Goal: Register for event/course

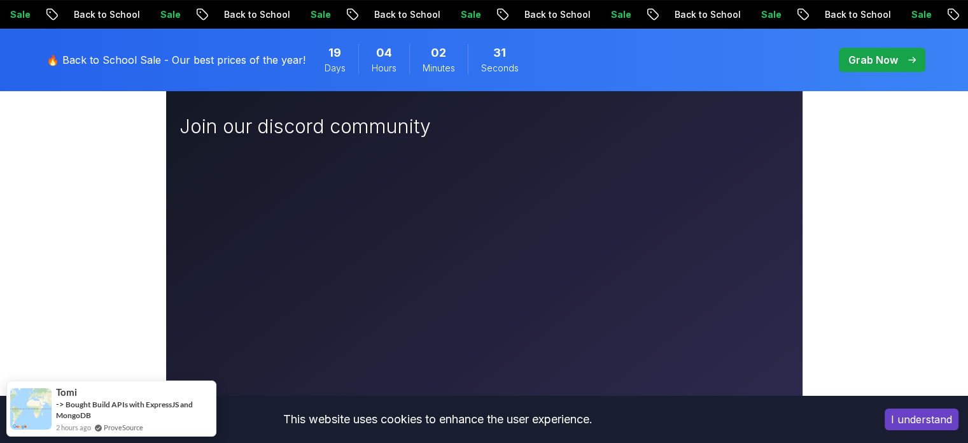
click at [933, 422] on button "I understand" at bounding box center [922, 419] width 74 height 22
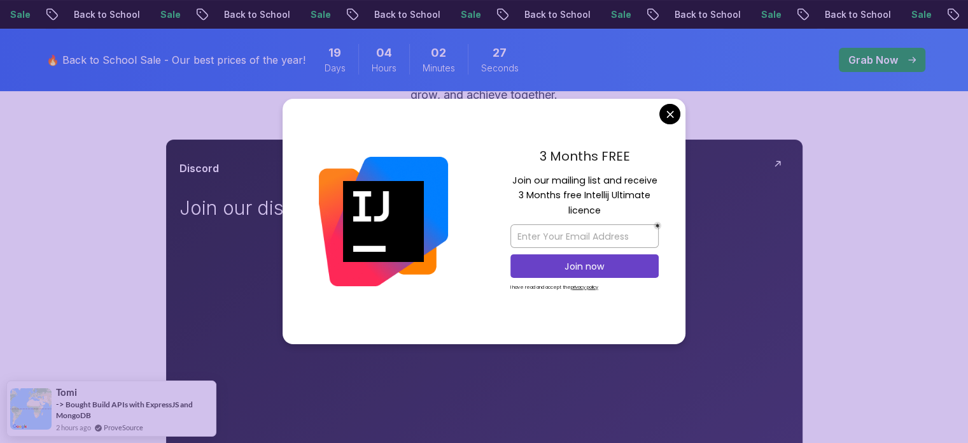
scroll to position [131, 0]
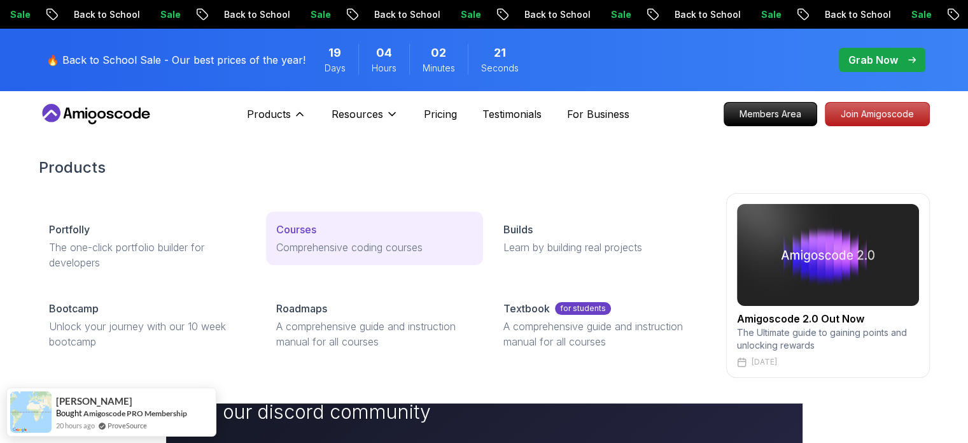
click at [295, 232] on p "Courses" at bounding box center [296, 229] width 40 height 15
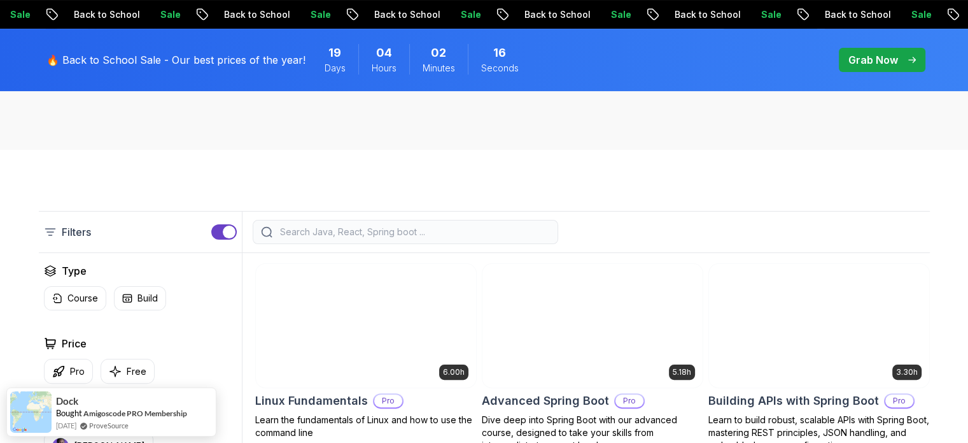
scroll to position [283, 0]
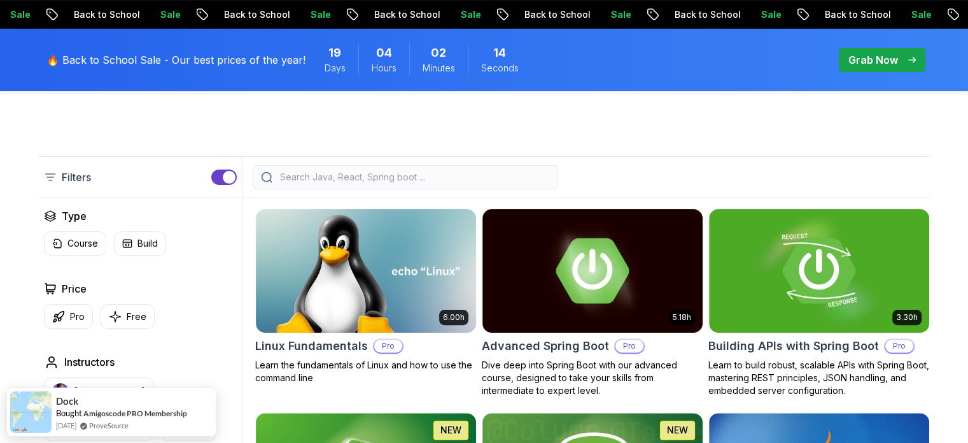
click at [393, 173] on input "search" at bounding box center [414, 177] width 273 height 13
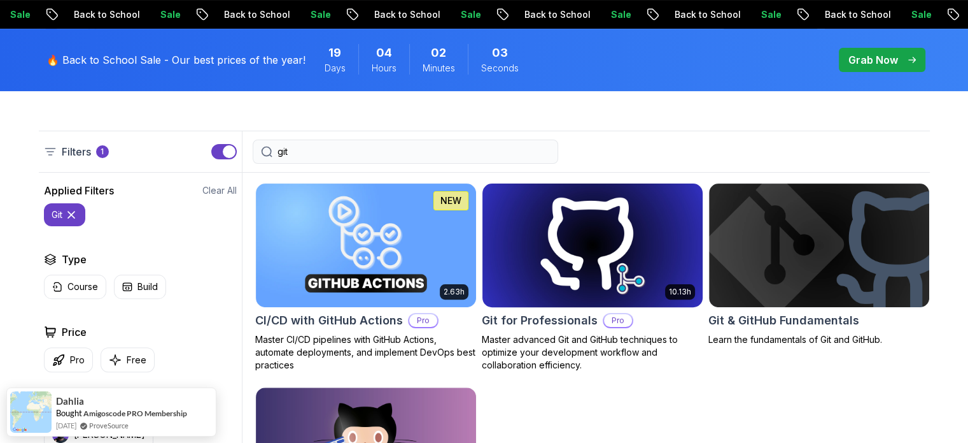
scroll to position [308, 0]
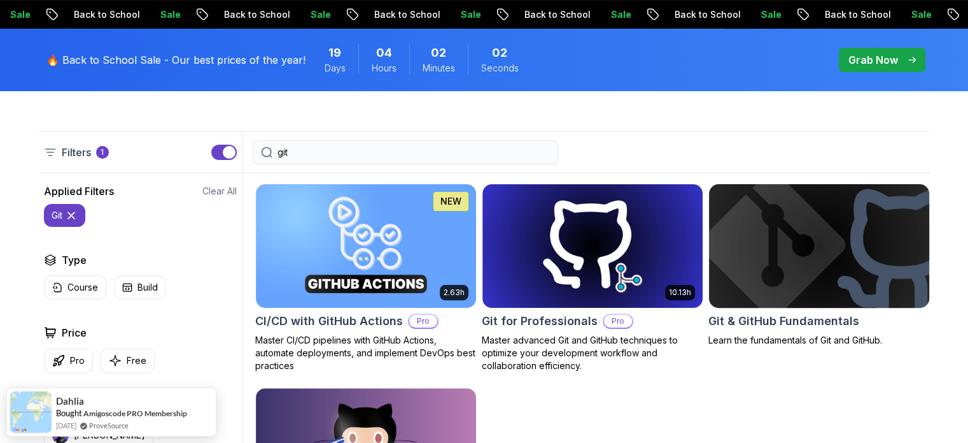
type input "git"
click at [798, 238] on img at bounding box center [819, 245] width 231 height 129
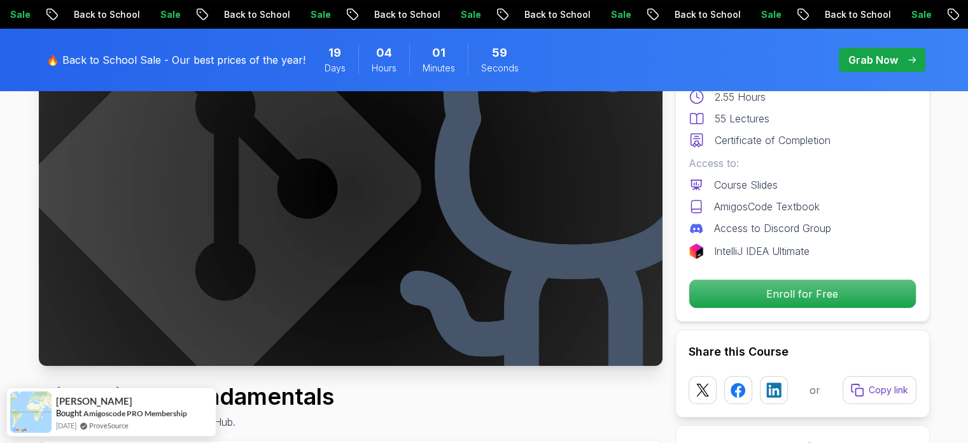
scroll to position [159, 0]
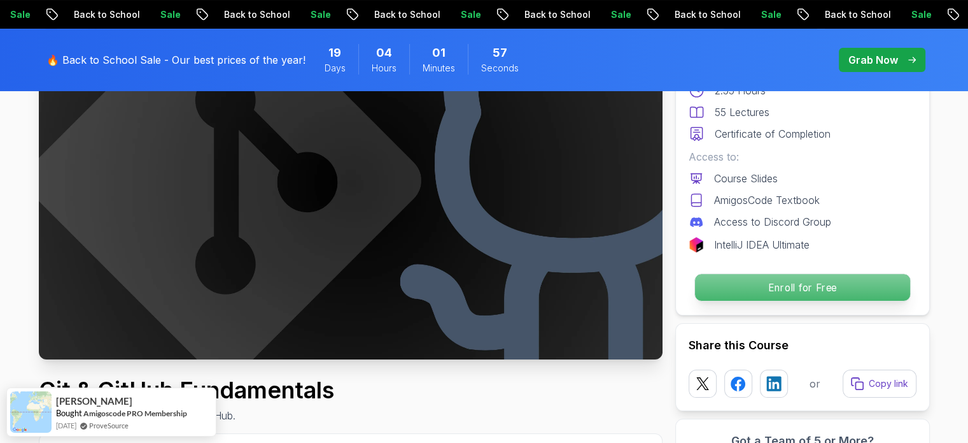
click at [802, 282] on p "Enroll for Free" at bounding box center [802, 287] width 215 height 27
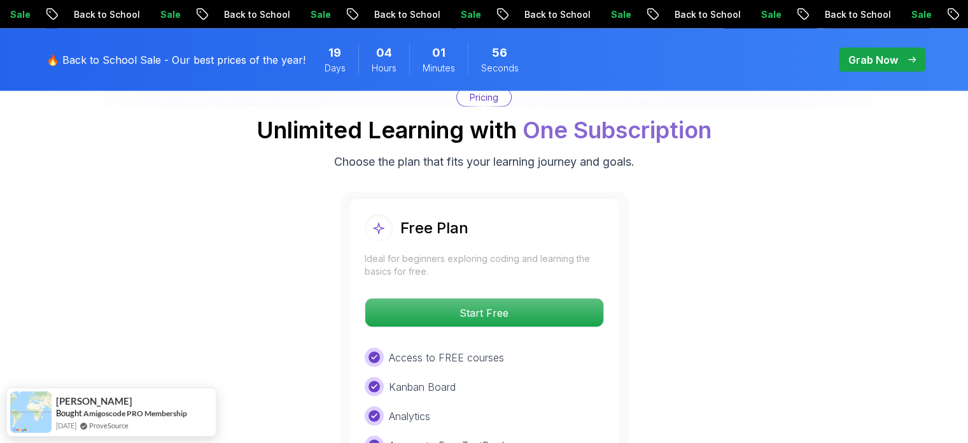
scroll to position [2439, 0]
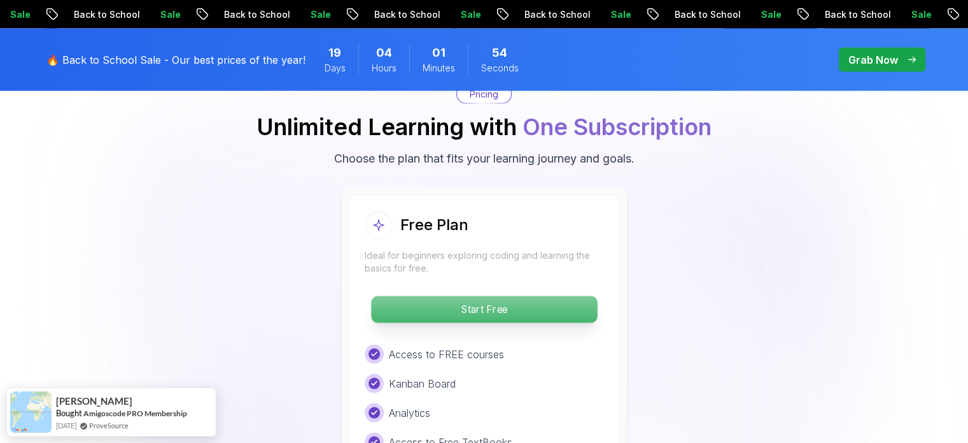
click at [494, 303] on p "Start Free" at bounding box center [484, 309] width 226 height 27
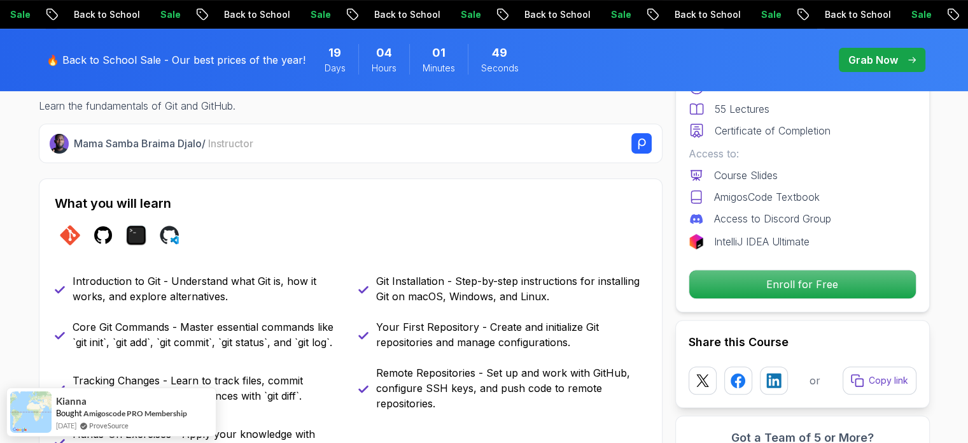
scroll to position [479, 0]
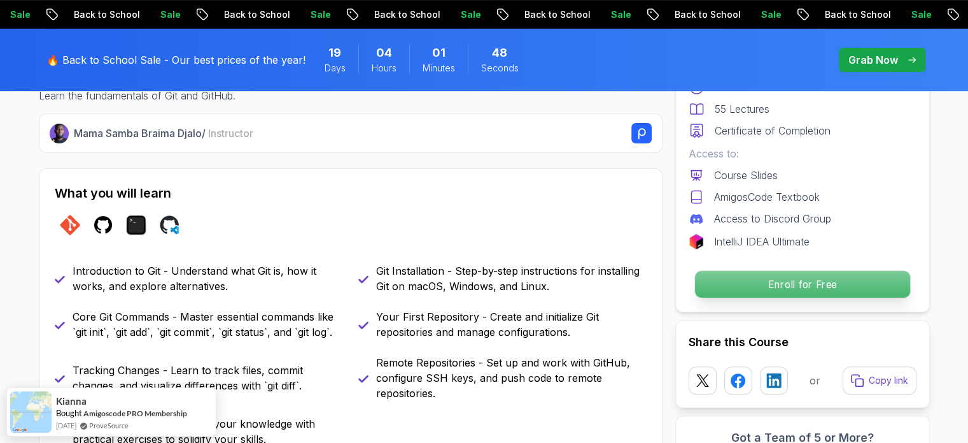
click at [788, 273] on p "Enroll for Free" at bounding box center [802, 284] width 215 height 27
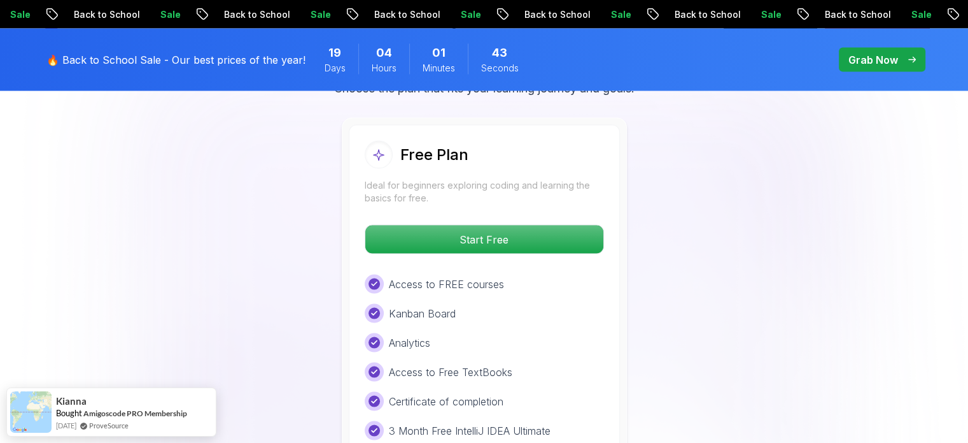
scroll to position [2502, 0]
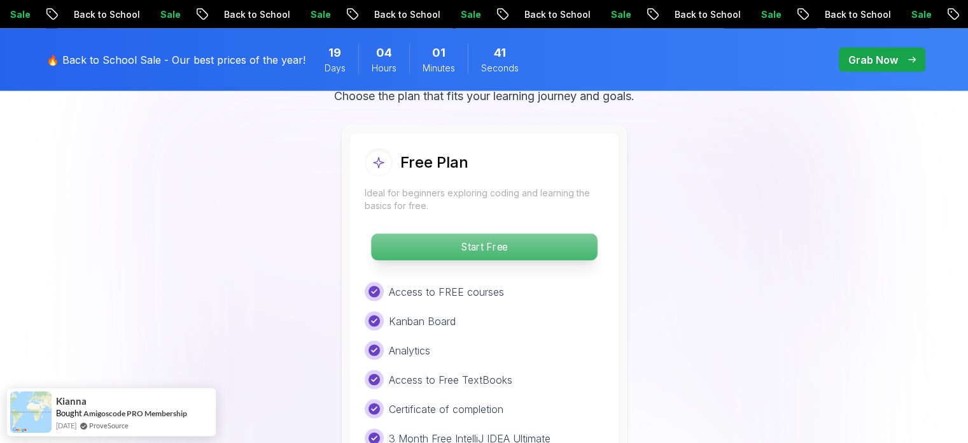
click at [509, 240] on p "Start Free" at bounding box center [484, 247] width 226 height 27
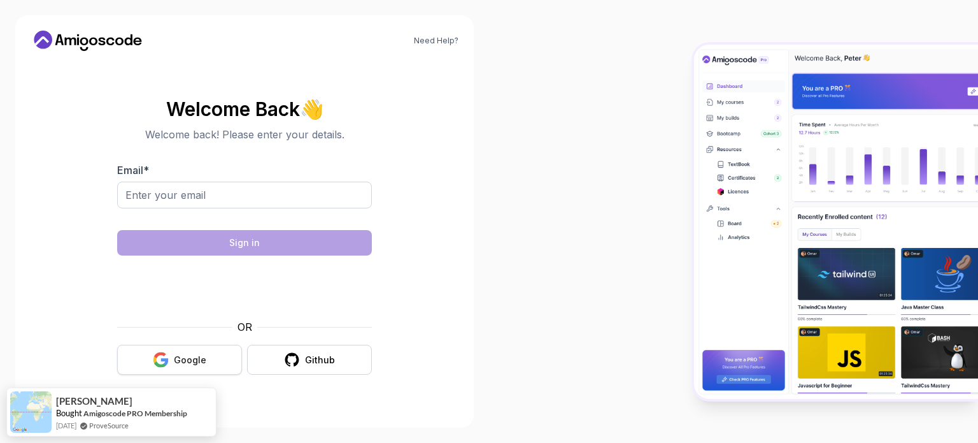
click at [206, 367] on button "Google" at bounding box center [179, 359] width 125 height 30
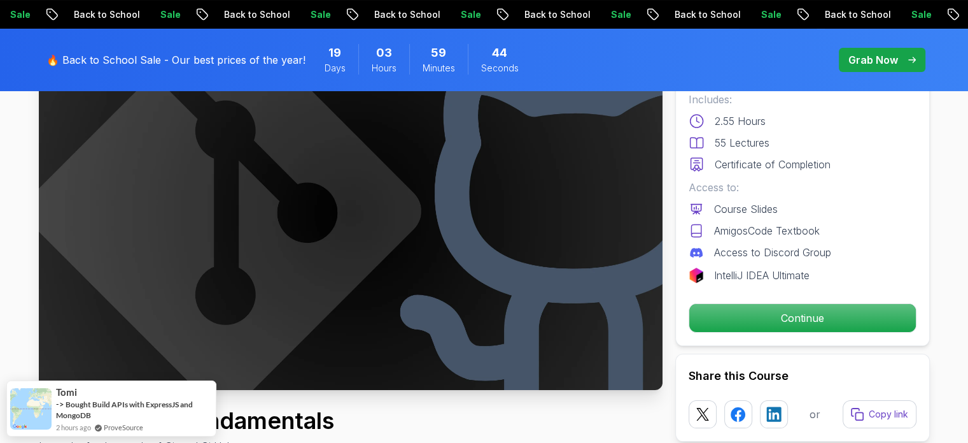
scroll to position [129, 0]
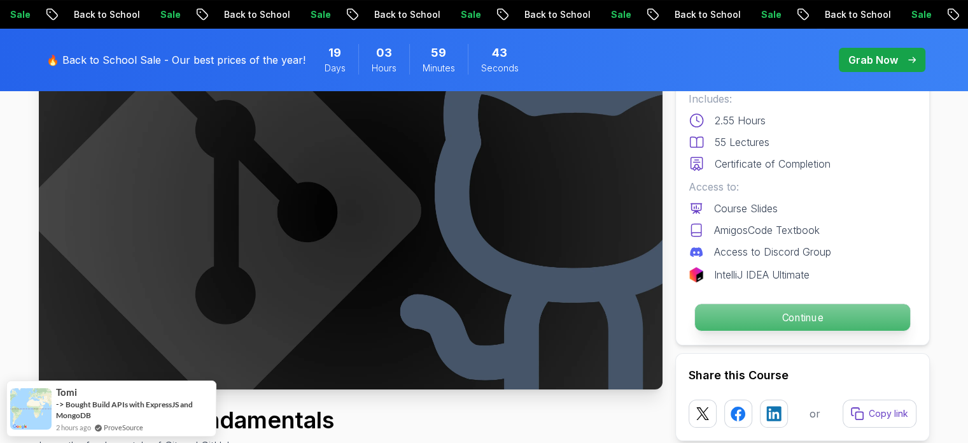
click at [741, 323] on p "Continue" at bounding box center [802, 317] width 215 height 27
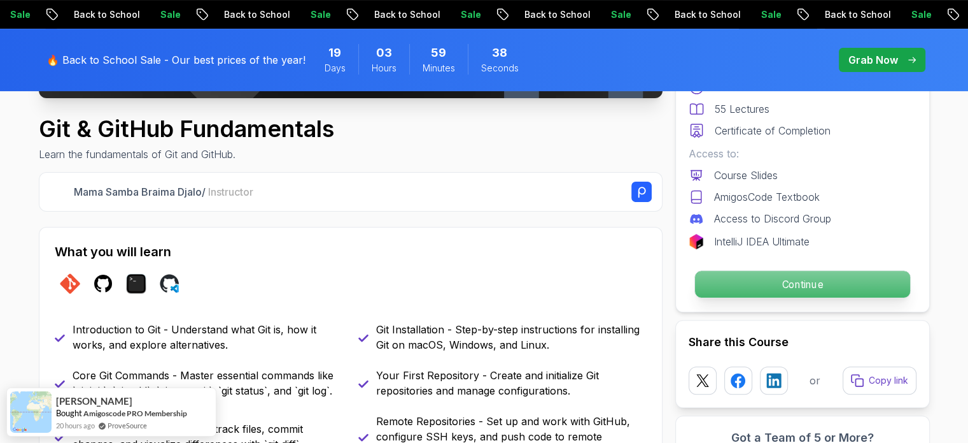
scroll to position [430, 0]
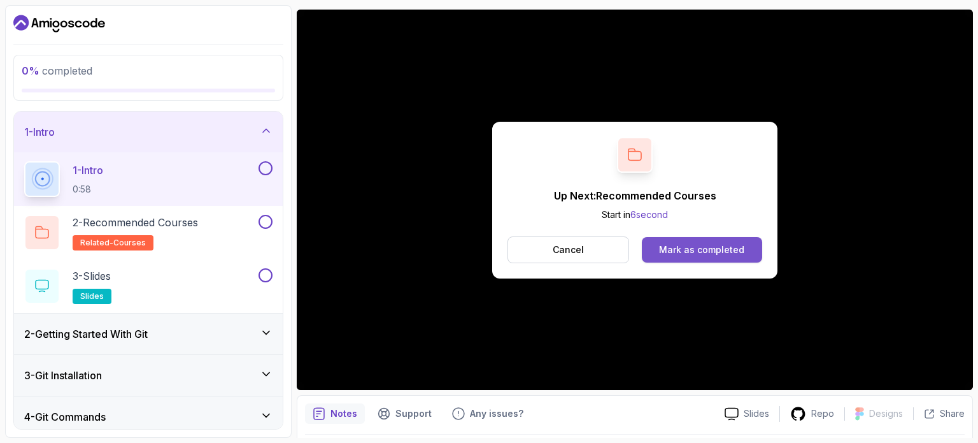
click at [705, 257] on button "Mark as completed" at bounding box center [702, 249] width 120 height 25
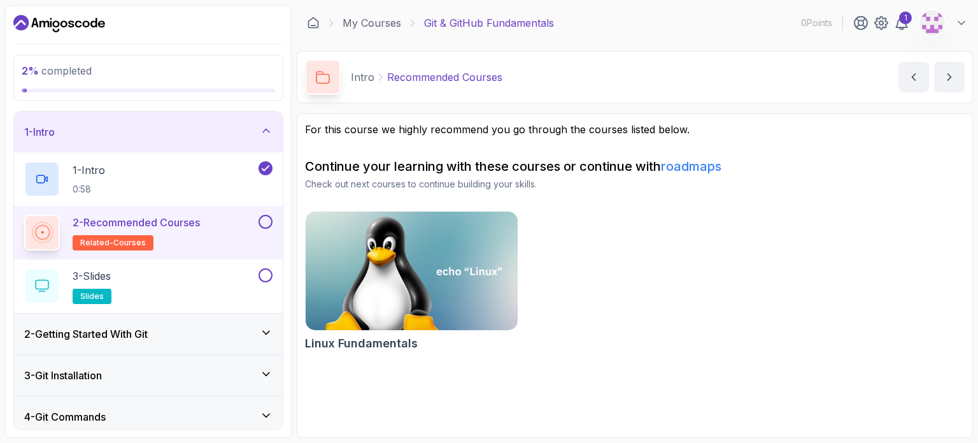
click at [208, 236] on div "2 - Recommended Courses related-courses" at bounding box center [140, 233] width 232 height 36
click at [267, 265] on div "3 - Slides slides" at bounding box center [148, 285] width 269 height 53
click at [265, 270] on button at bounding box center [266, 275] width 14 height 14
click at [168, 302] on div "3 - Slides slides" at bounding box center [148, 285] width 269 height 53
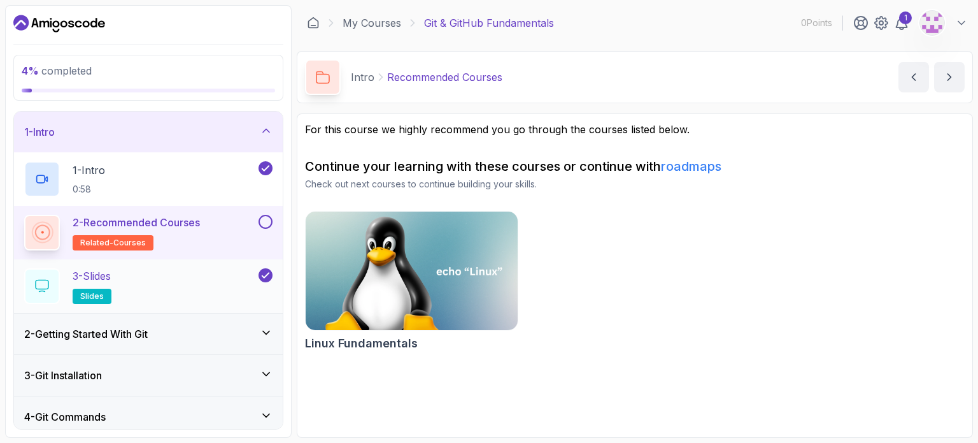
click at [84, 276] on p "3 - Slides" at bounding box center [92, 275] width 38 height 15
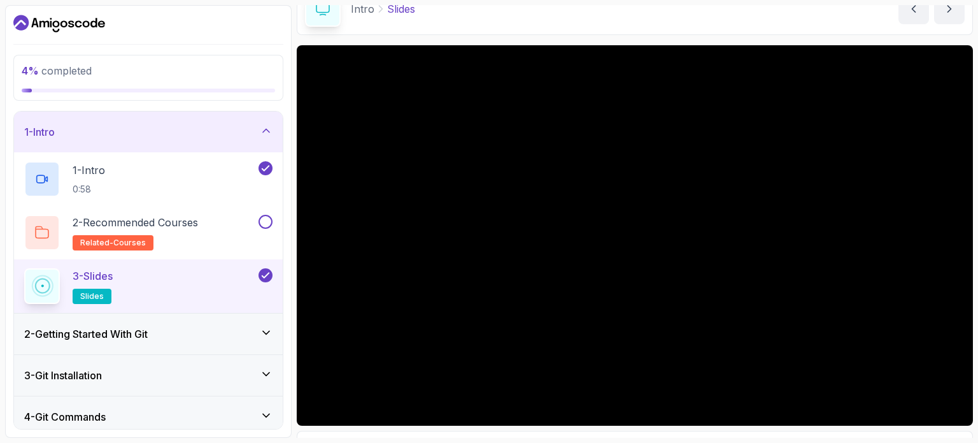
scroll to position [67, 0]
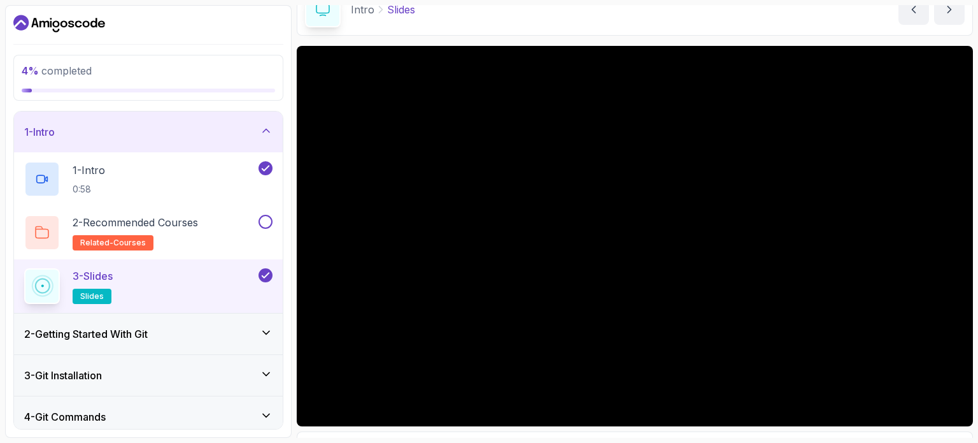
click at [54, 334] on h3 "2 - Getting Started With Git" at bounding box center [86, 333] width 124 height 15
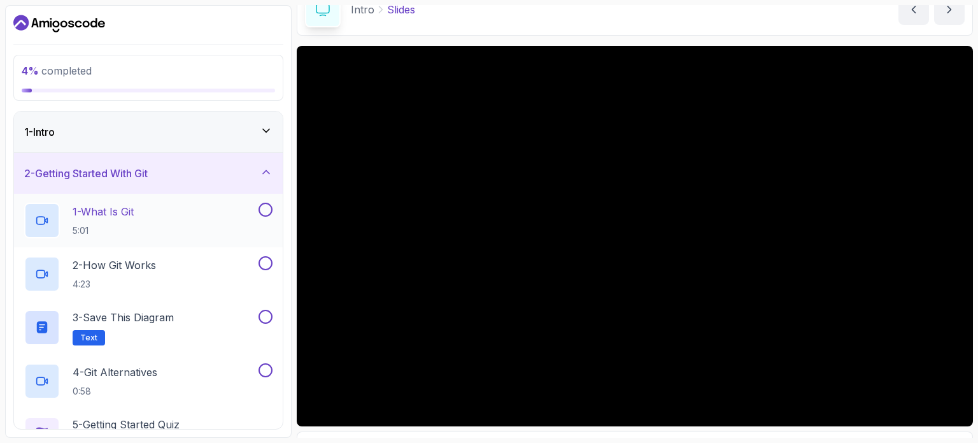
click at [264, 207] on button at bounding box center [266, 209] width 14 height 14
click at [264, 207] on icon at bounding box center [265, 209] width 11 height 13
click at [119, 202] on div "1 - What Is Git 5:01" at bounding box center [140, 220] width 232 height 36
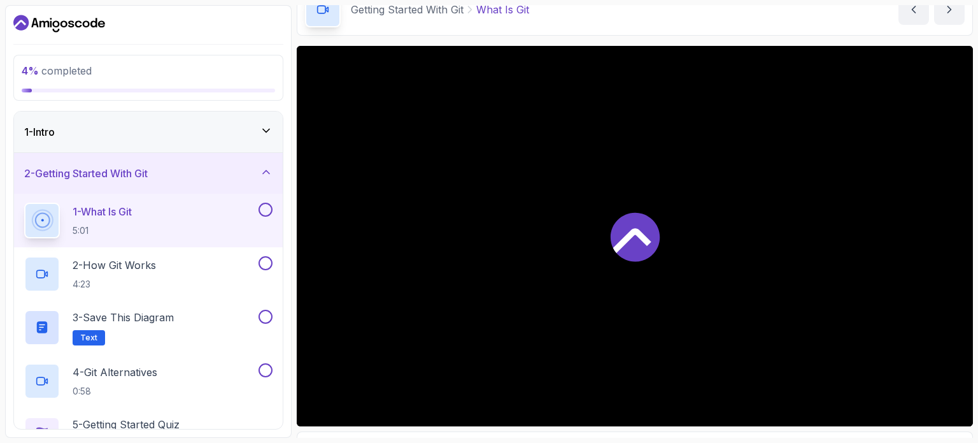
scroll to position [68, 0]
